Goal: Task Accomplishment & Management: Manage account settings

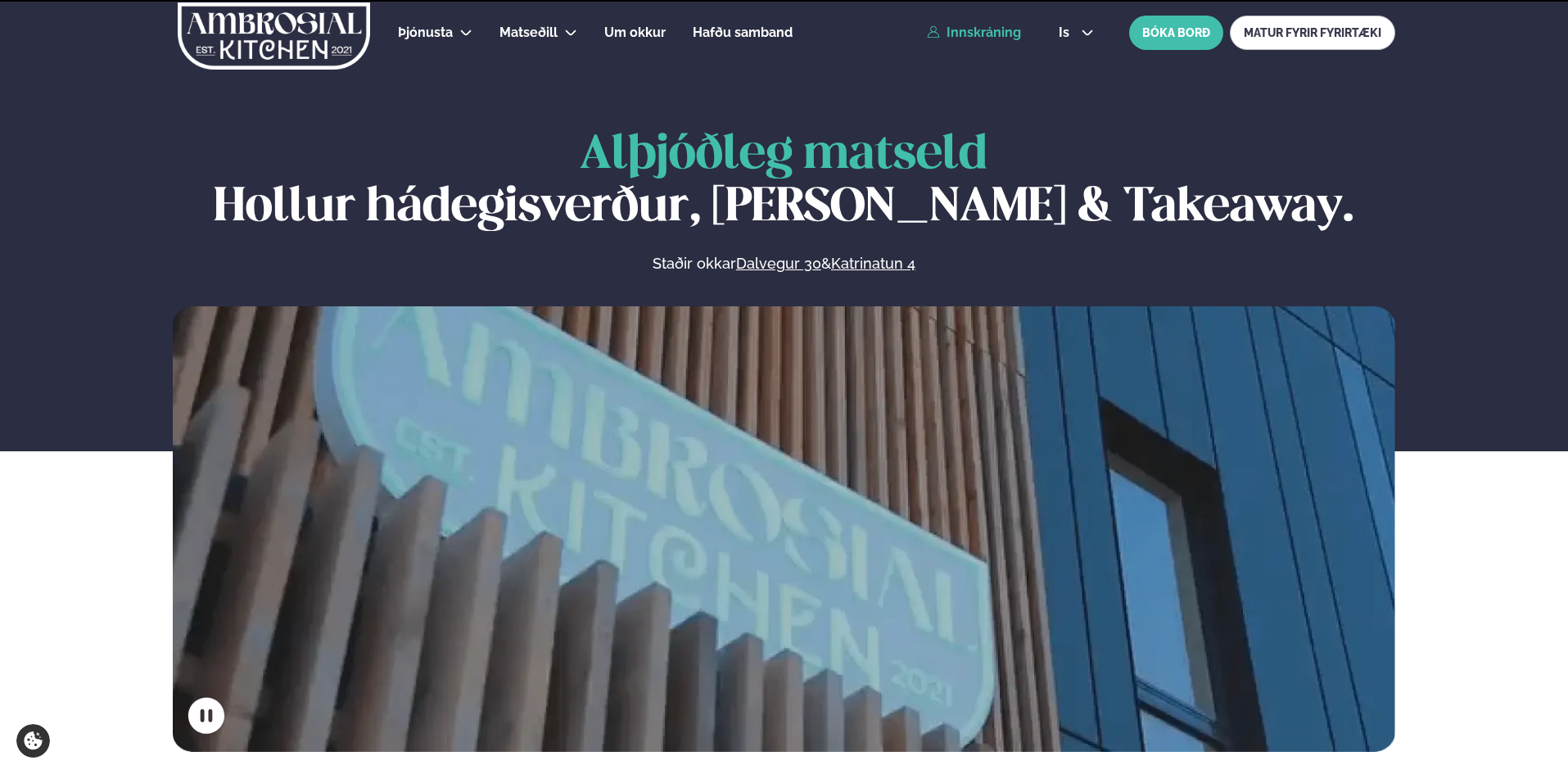
click at [972, 27] on link "Innskráning" at bounding box center [974, 32] width 94 height 15
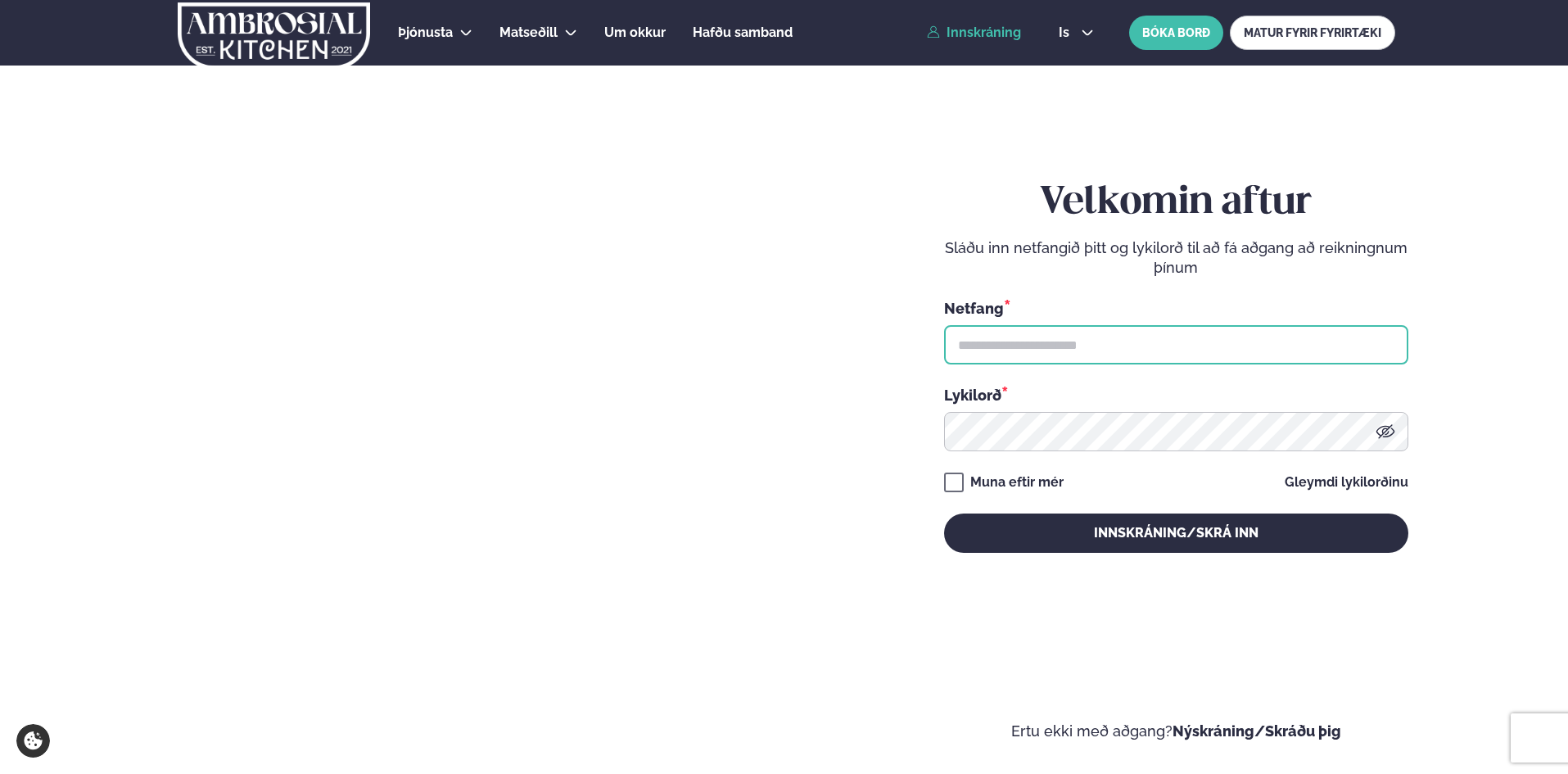
click at [1027, 344] on input "text" at bounding box center [1176, 344] width 464 height 39
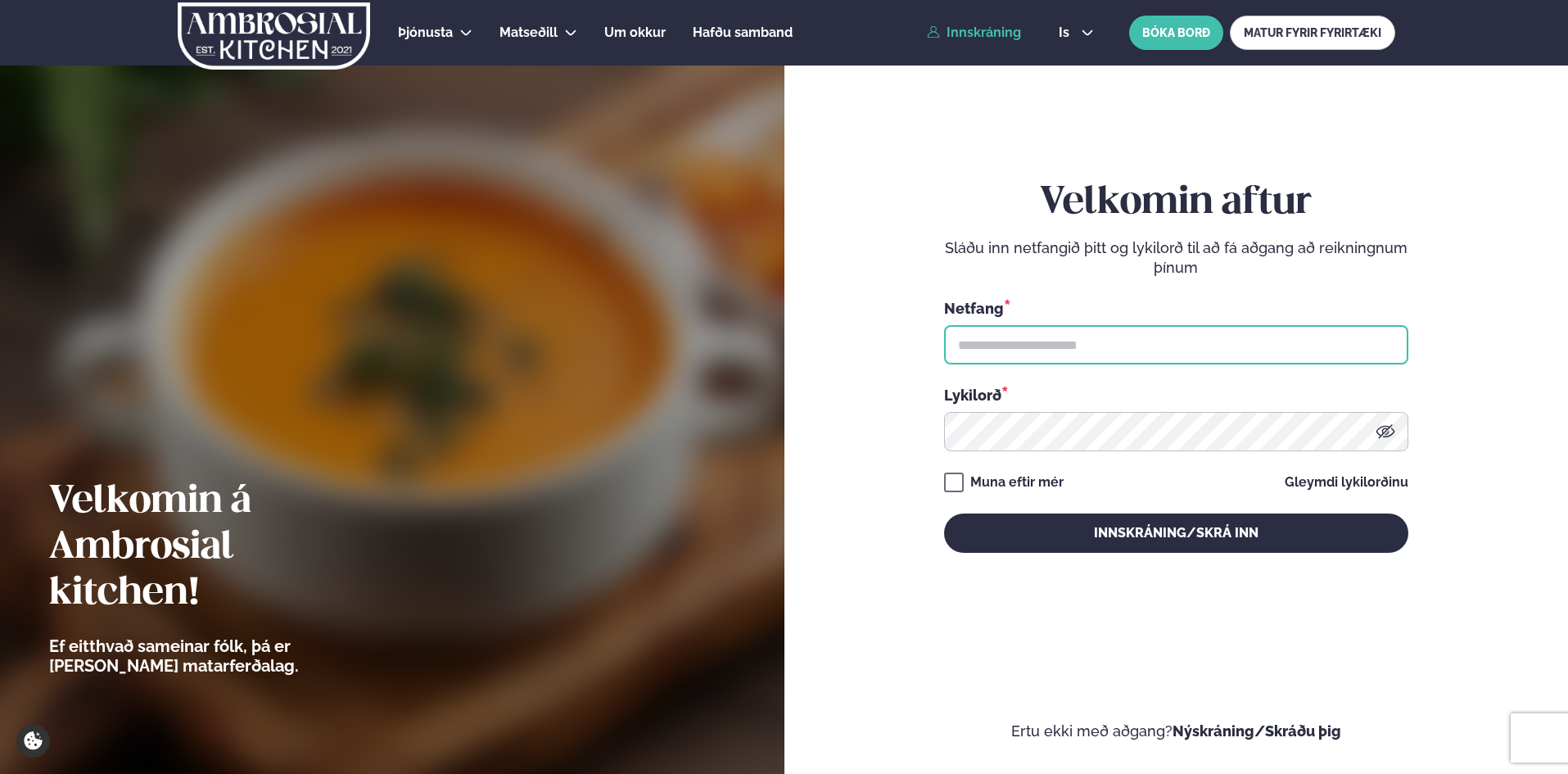
type input "**********"
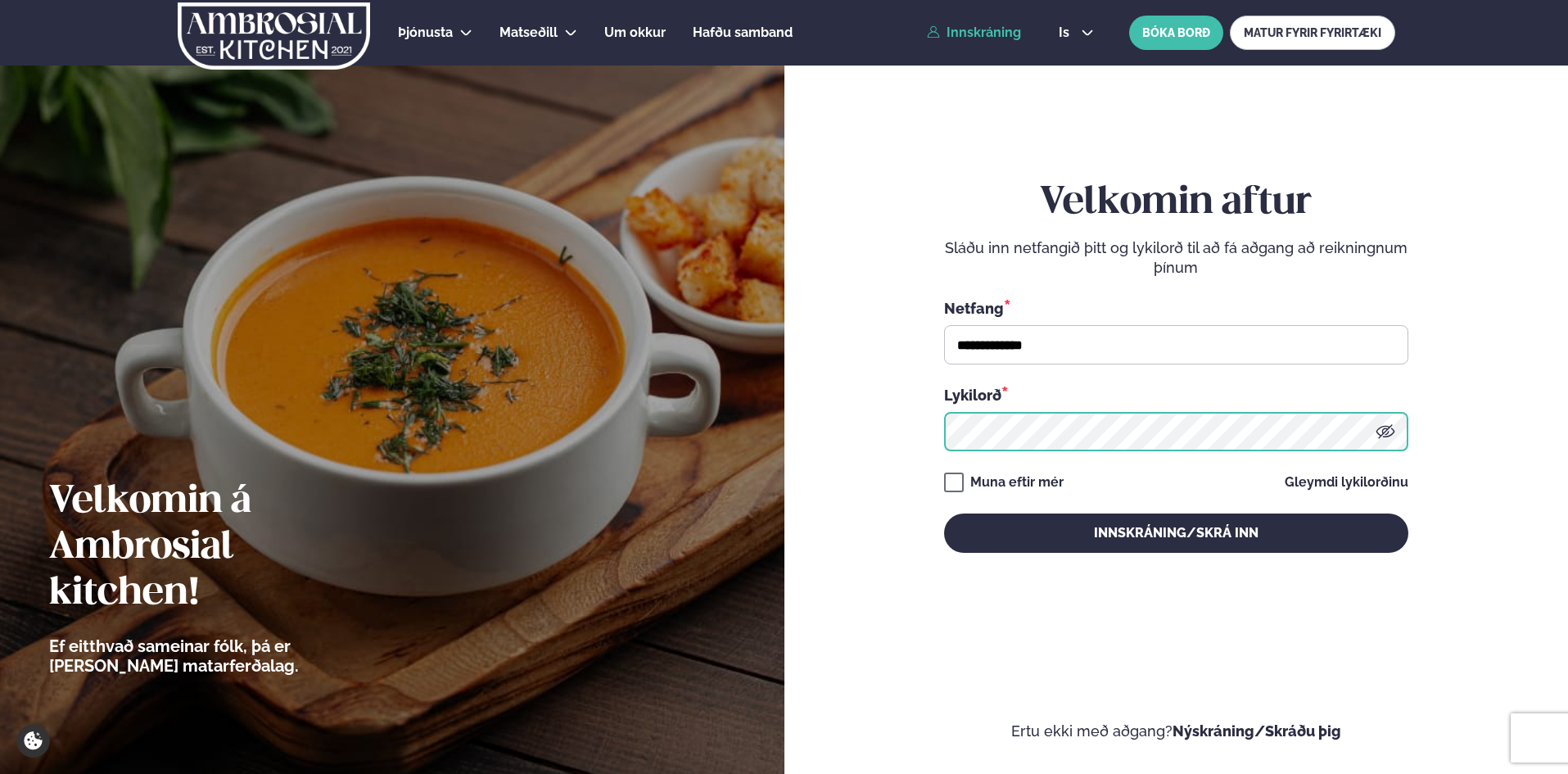
click at [945, 514] on button "Innskráning/Skrá inn" at bounding box center [1176, 533] width 464 height 39
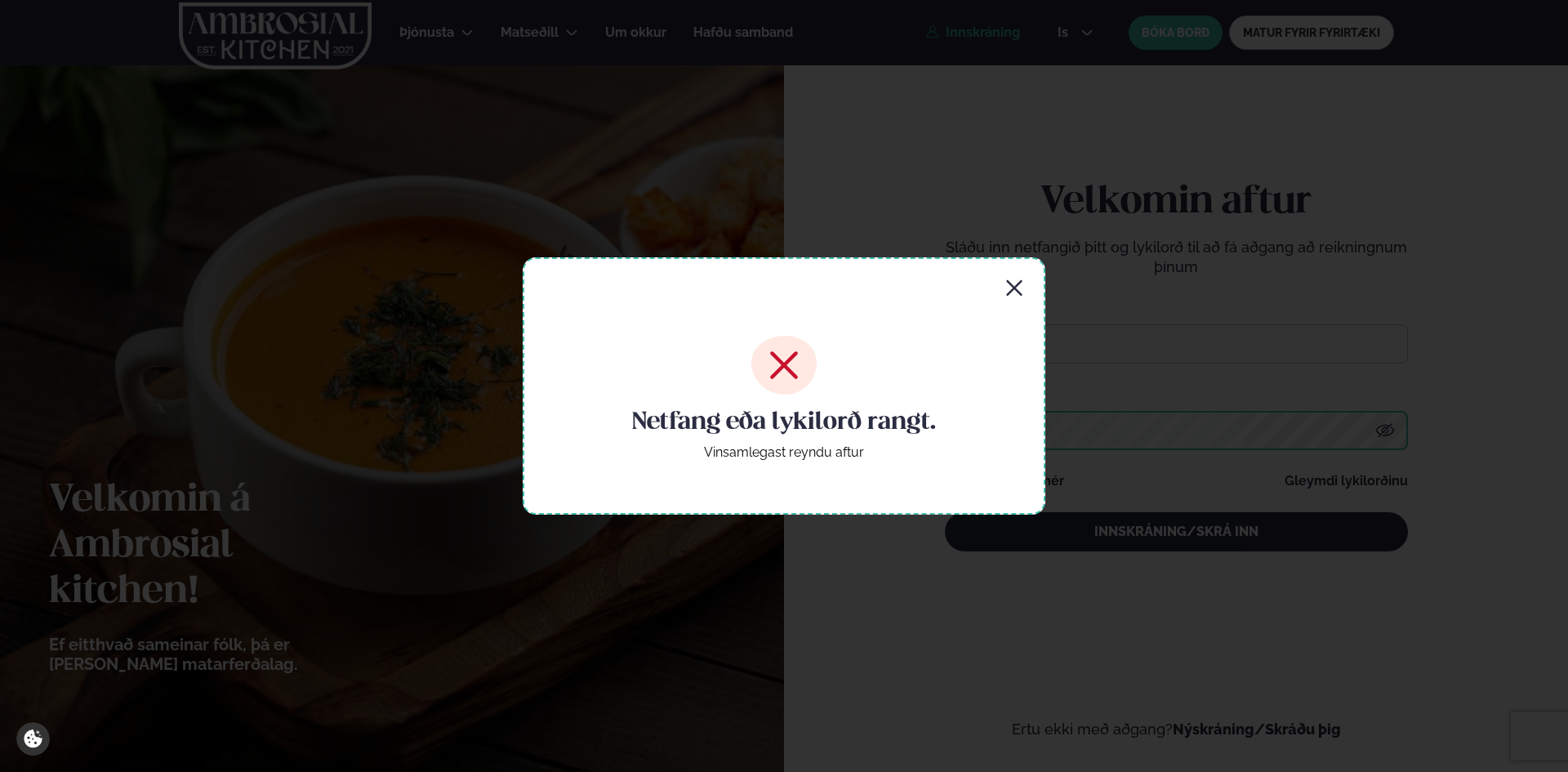
click at [945, 512] on button "Innskráning/Skrá inn" at bounding box center [1176, 531] width 463 height 39
click at [1019, 286] on icon "button" at bounding box center [1014, 288] width 20 height 20
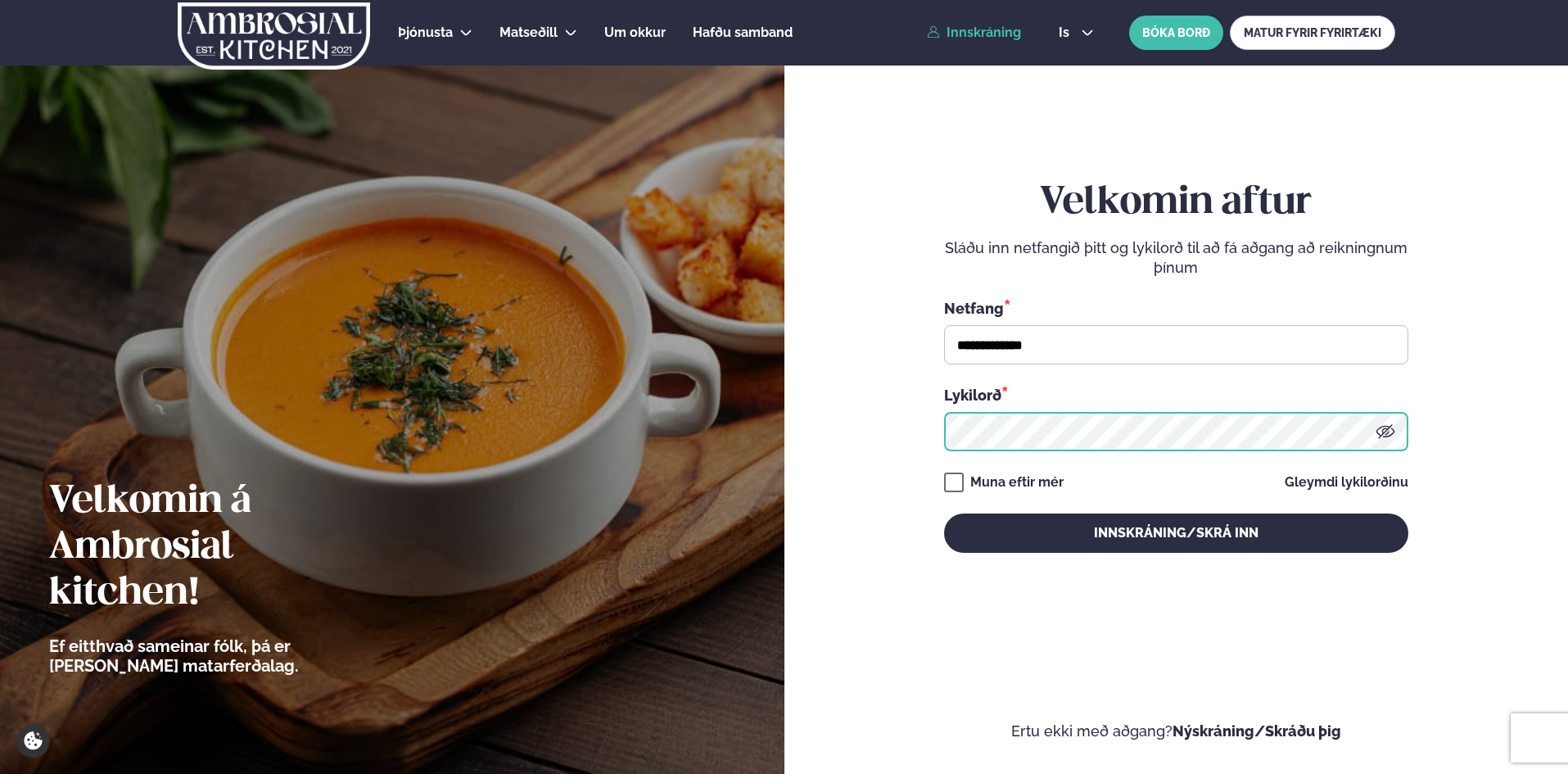
click at [945, 514] on button "Innskráning/Skrá inn" at bounding box center [1176, 533] width 464 height 39
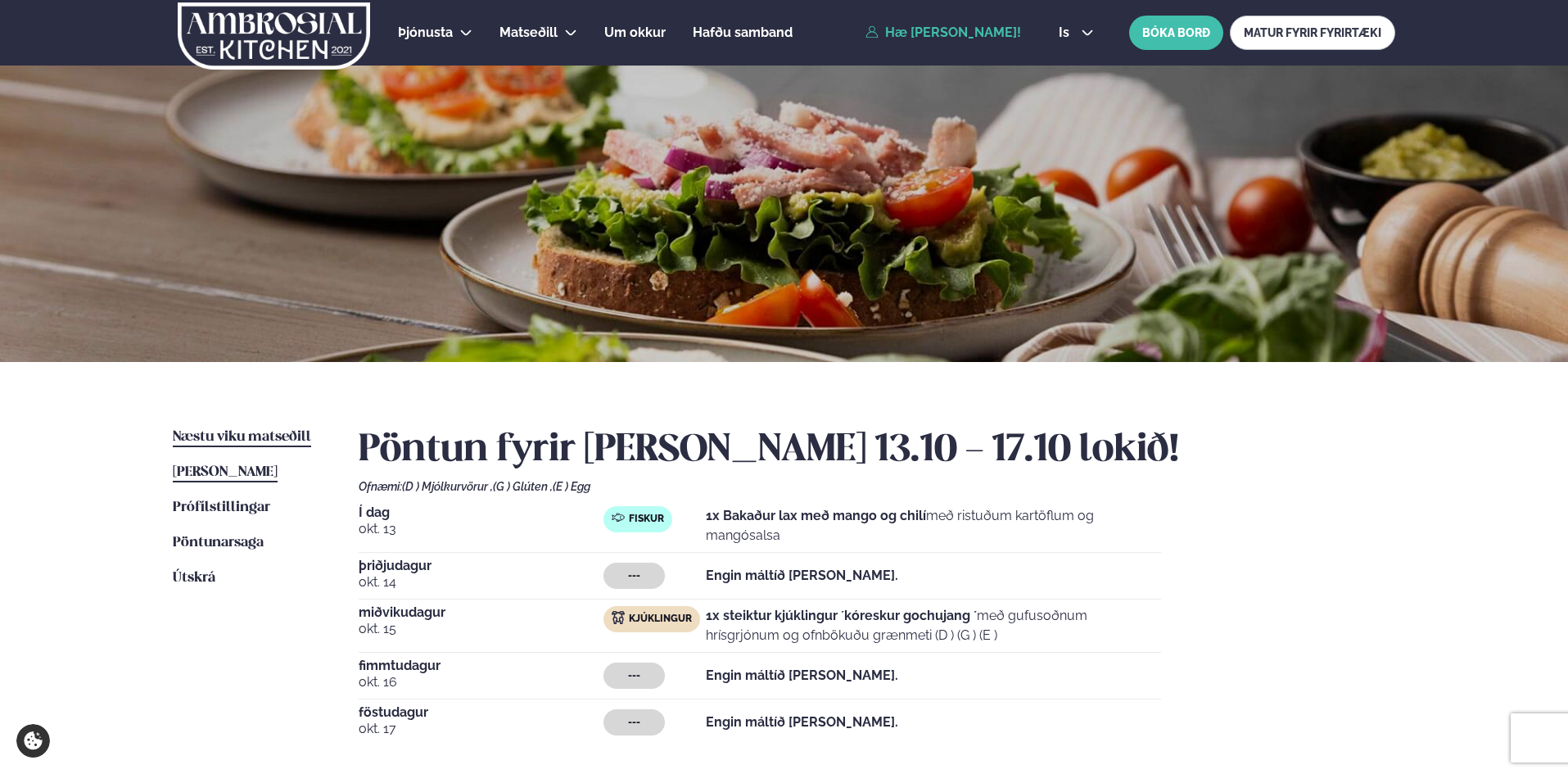
click at [276, 438] on span "Næstu viku matseðill" at bounding box center [241, 437] width 138 height 14
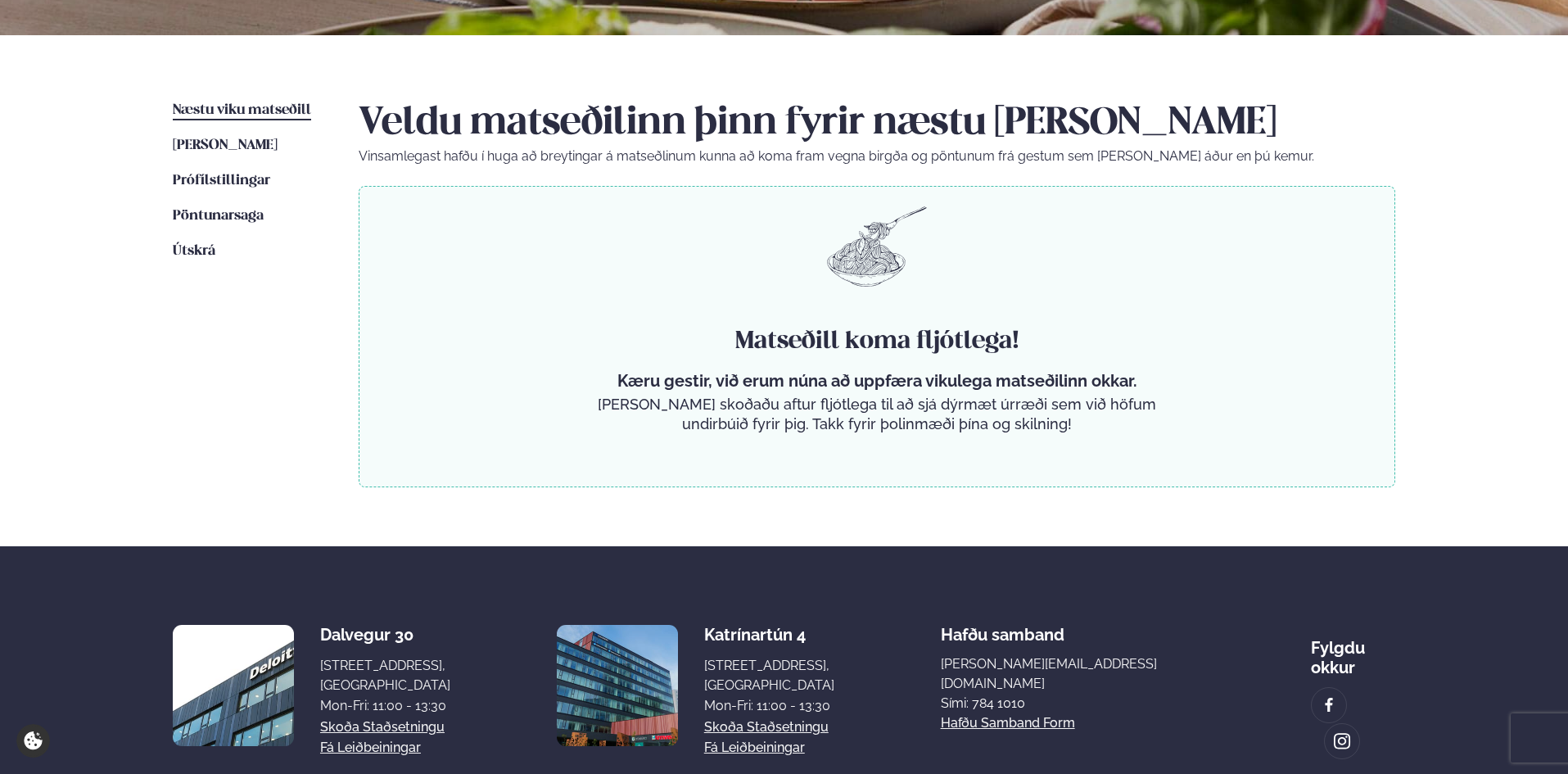
scroll to position [327, 0]
click at [236, 149] on span "[PERSON_NAME]" at bounding box center [225, 145] width 104 height 14
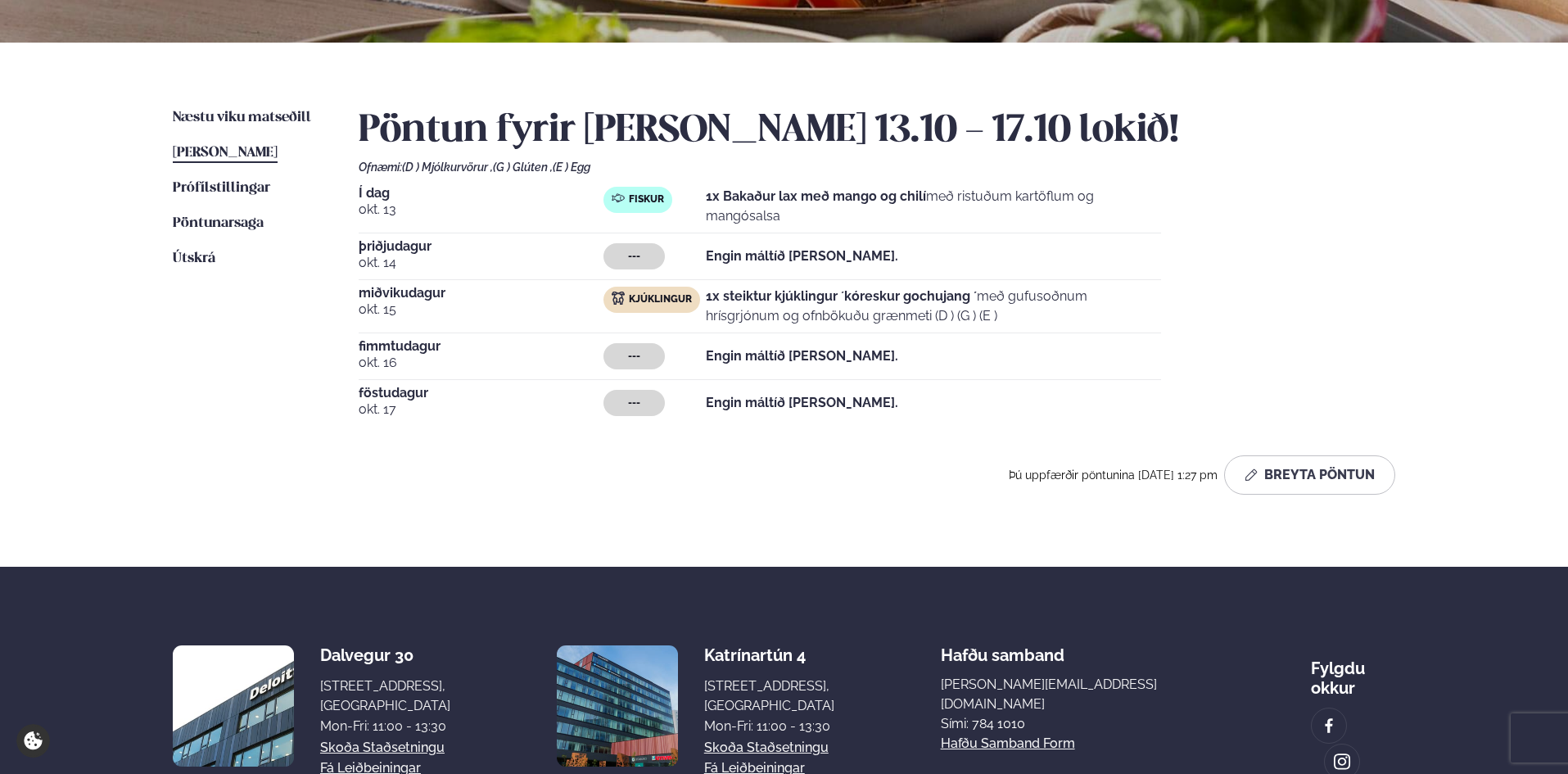
scroll to position [327, 0]
